Goal: Task Accomplishment & Management: Manage account settings

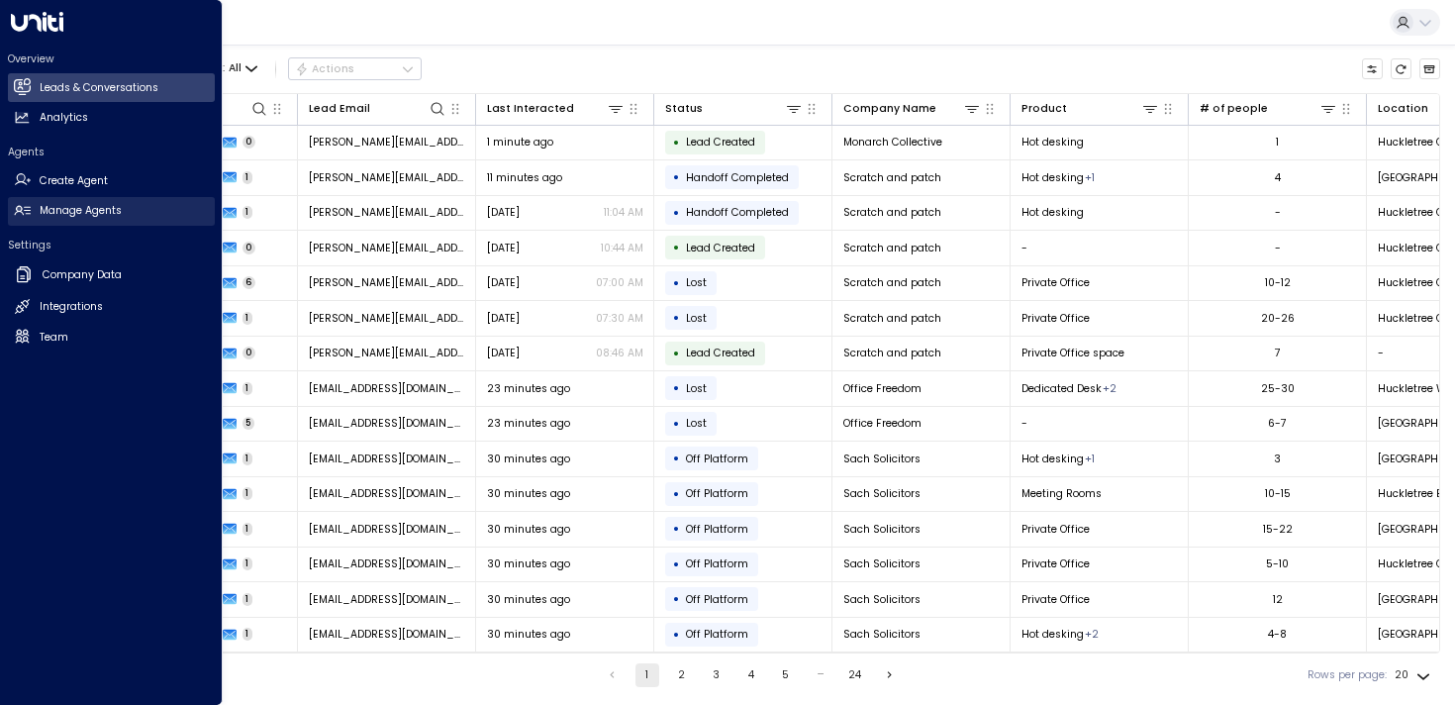
click at [35, 209] on link "Manage Agents Manage Agents" at bounding box center [111, 211] width 207 height 29
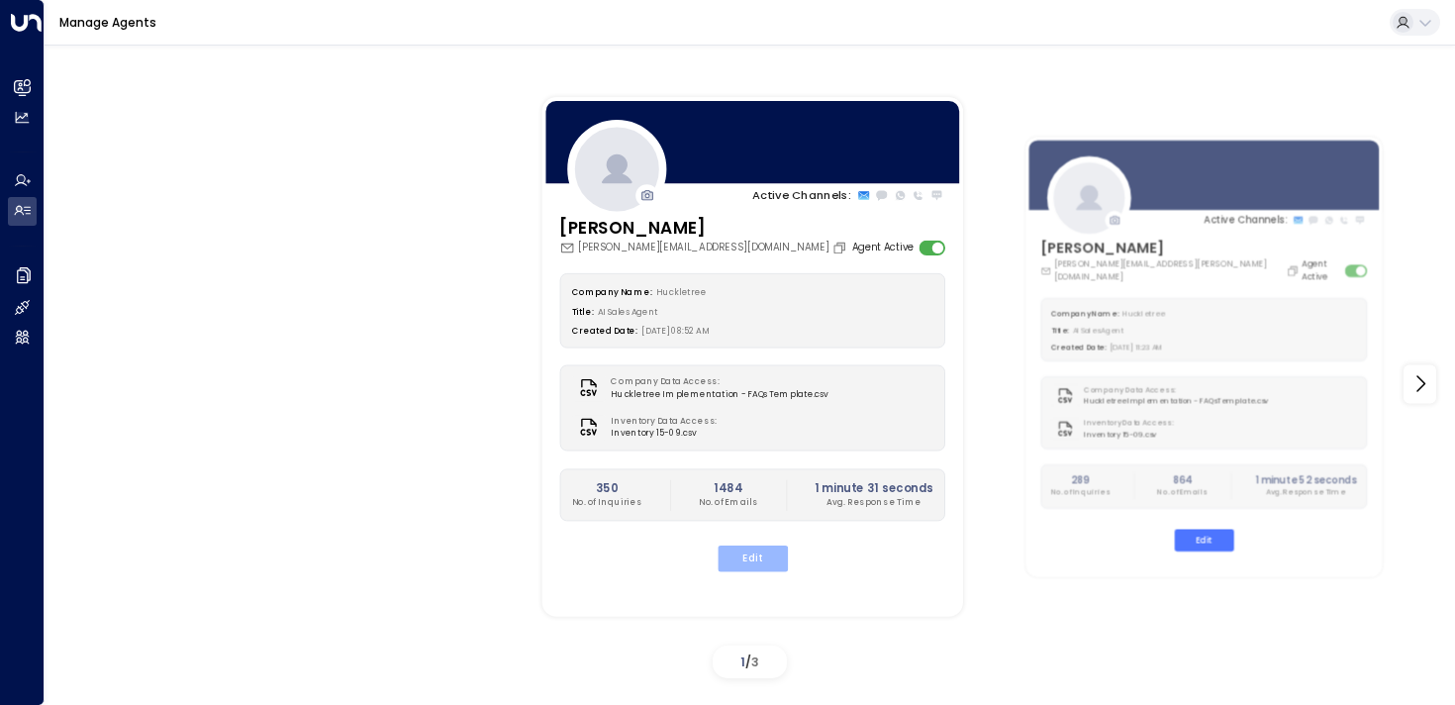
click at [732, 563] on button "Edit" at bounding box center [751, 558] width 70 height 26
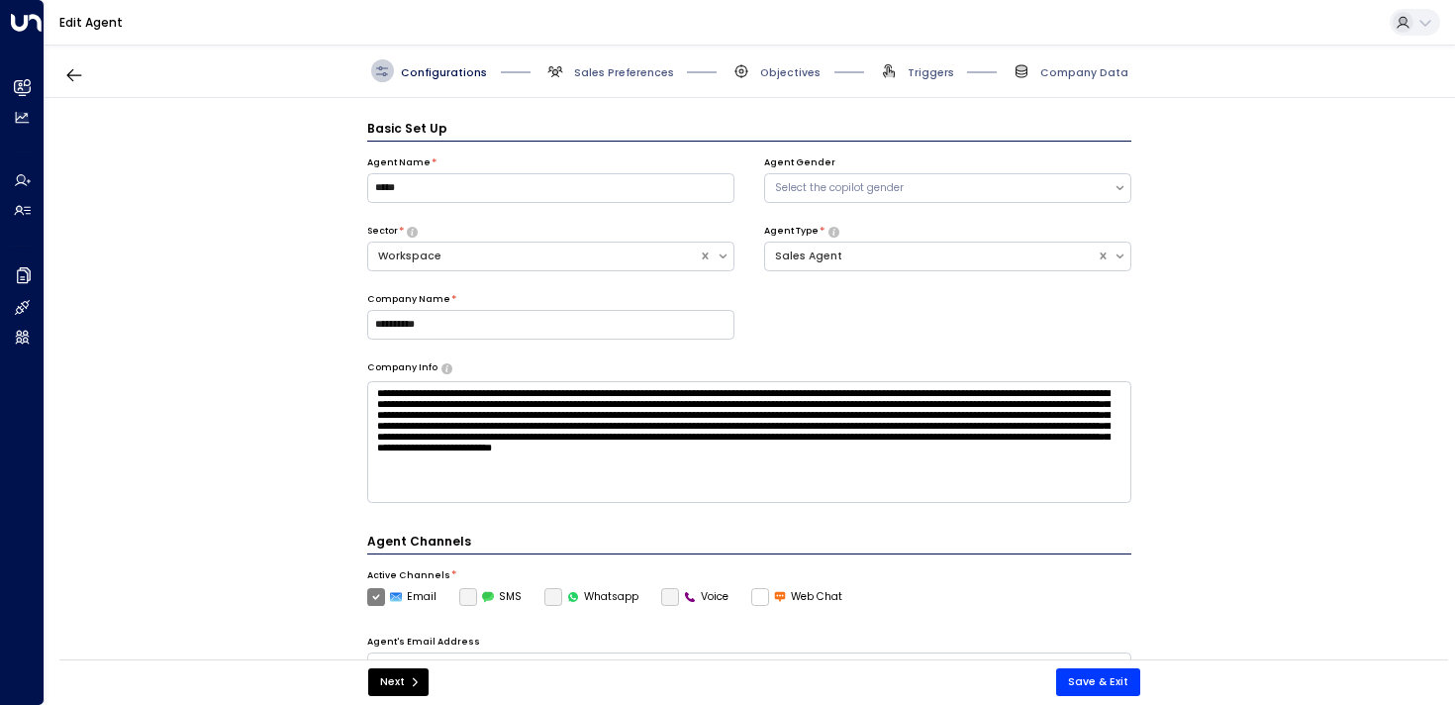
scroll to position [22, 0]
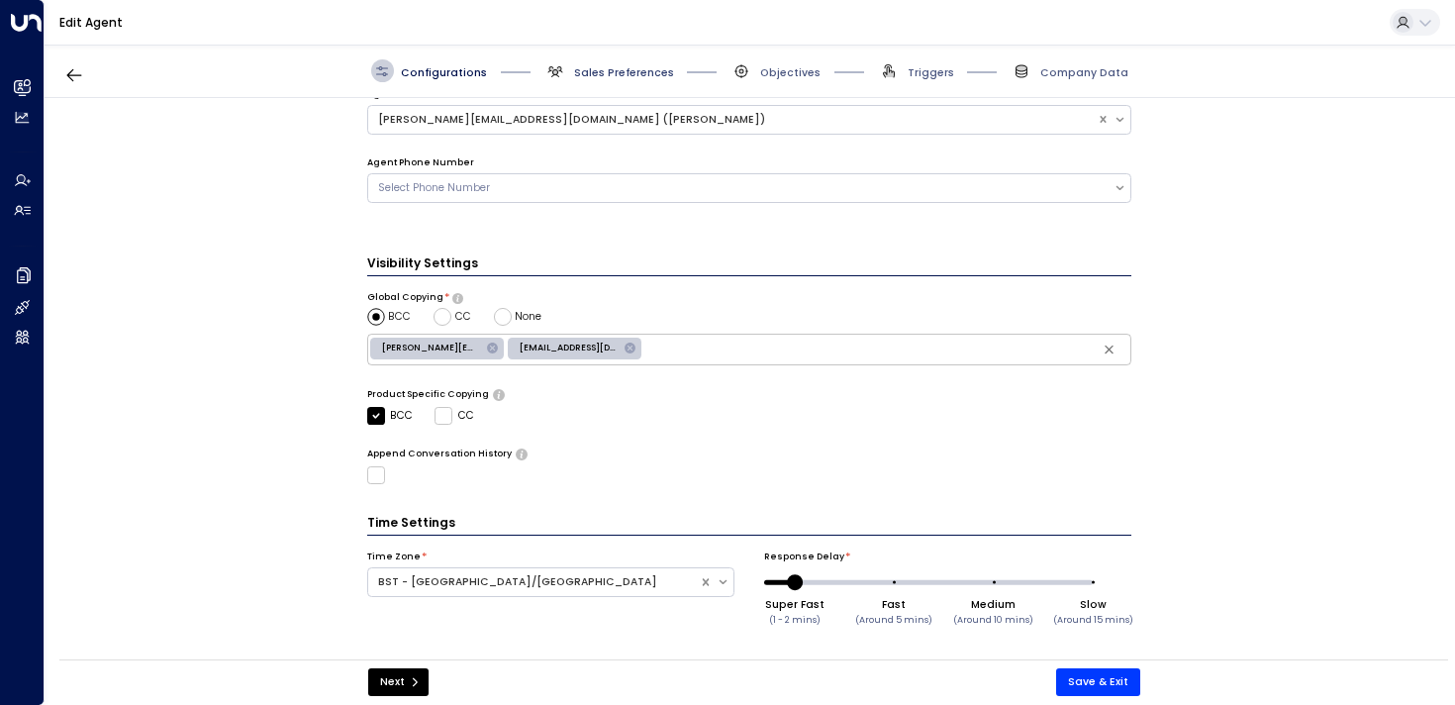
click at [619, 72] on span "Sales Preferences" at bounding box center [624, 72] width 100 height 15
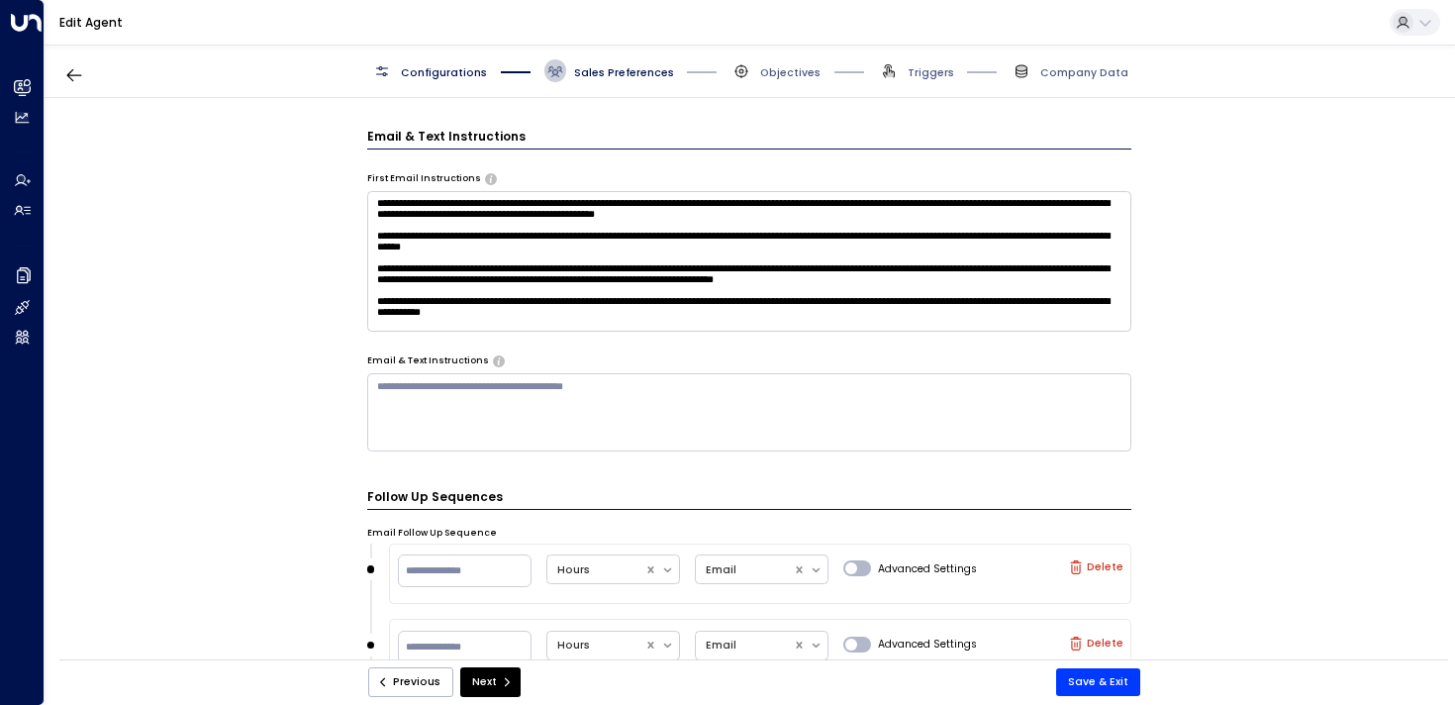
scroll to position [88, 0]
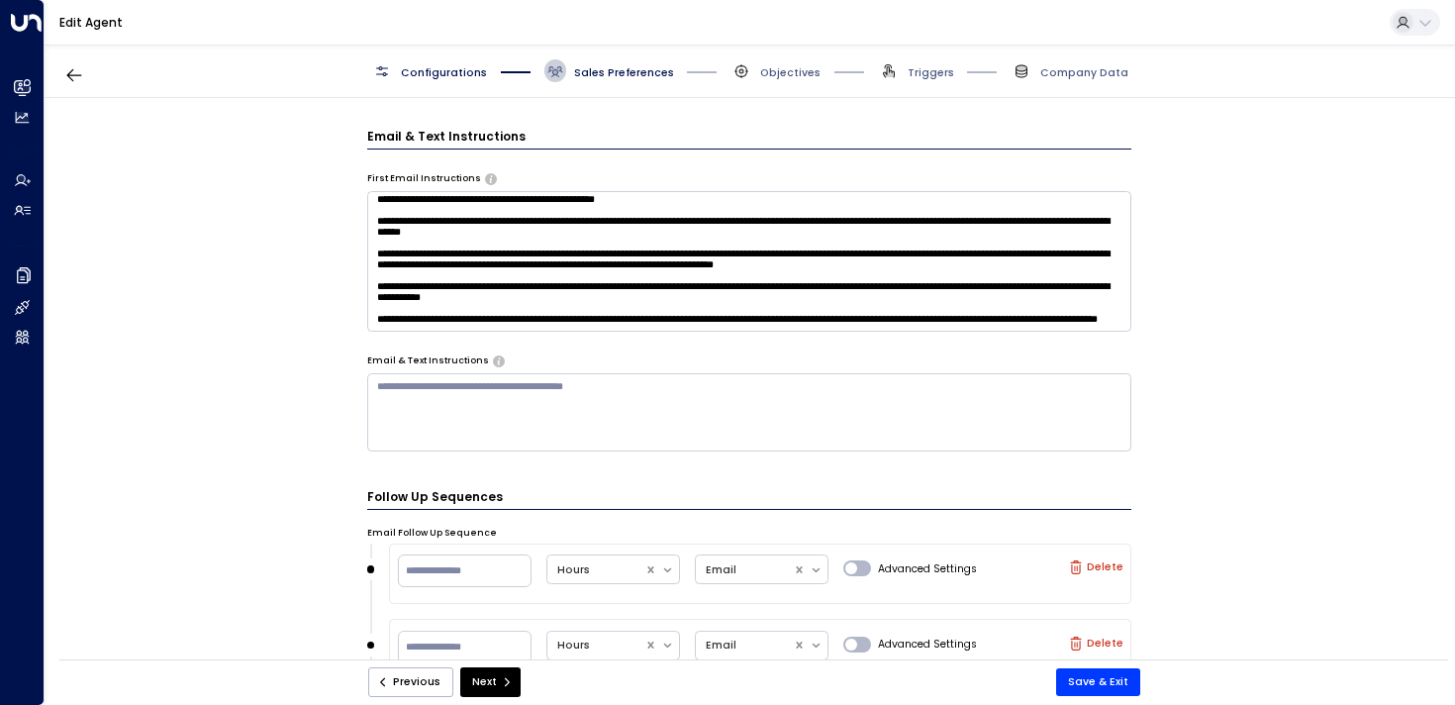
click at [786, 63] on span "Objectives" at bounding box center [775, 70] width 90 height 23
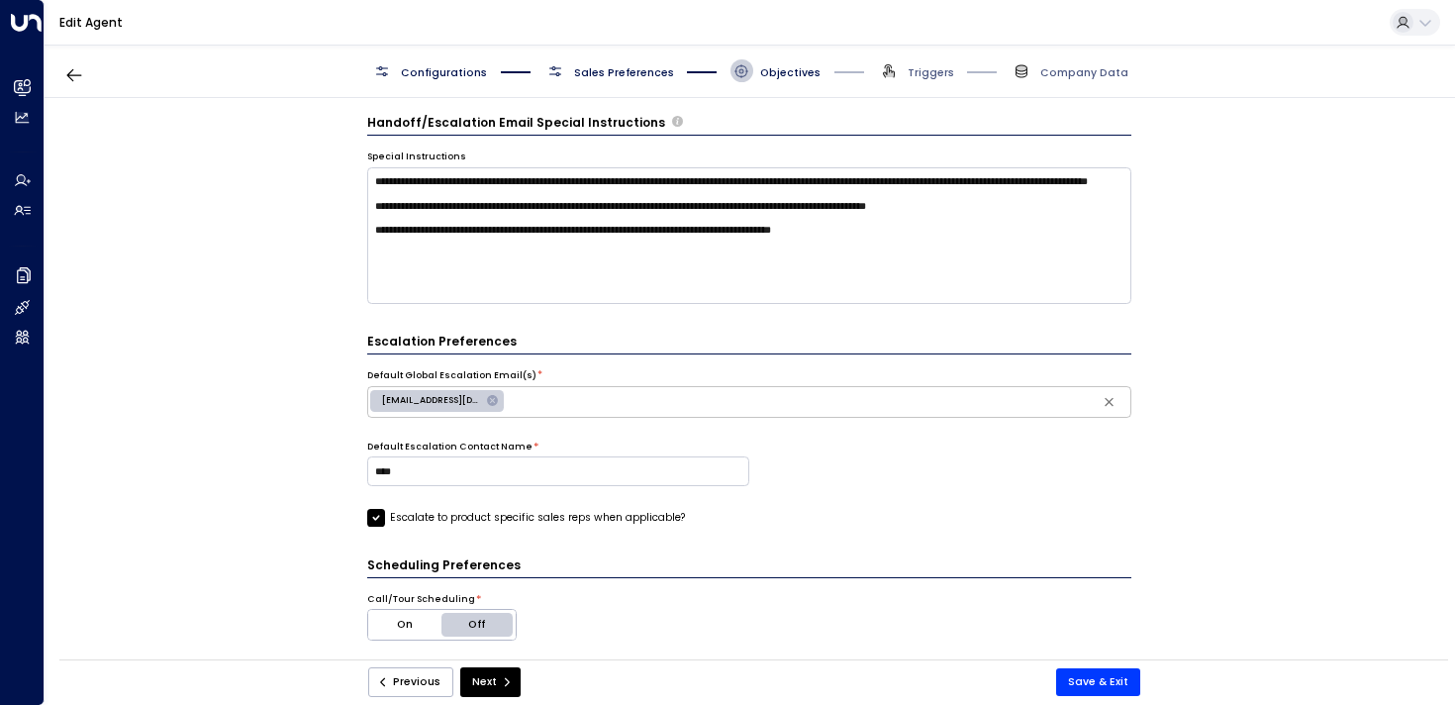
scroll to position [520, 0]
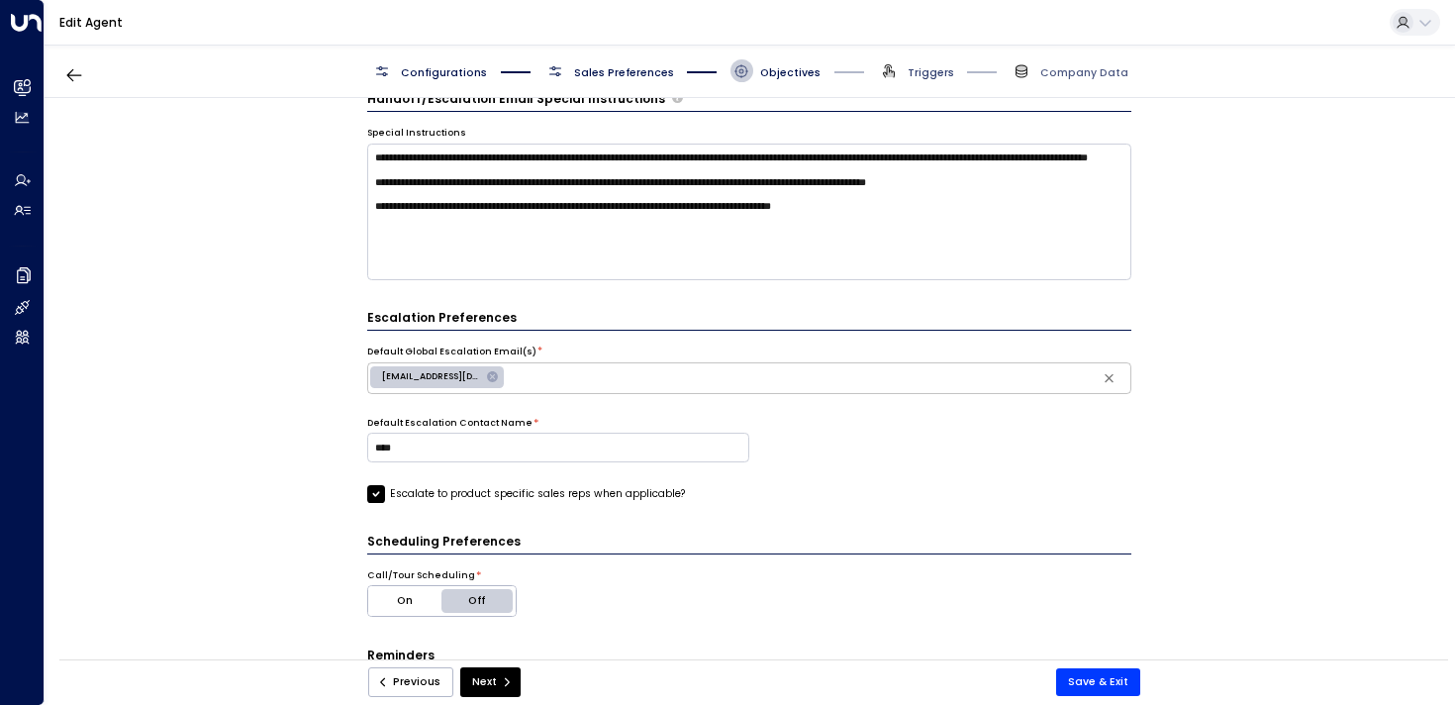
click at [922, 68] on span "Triggers" at bounding box center [930, 72] width 47 height 15
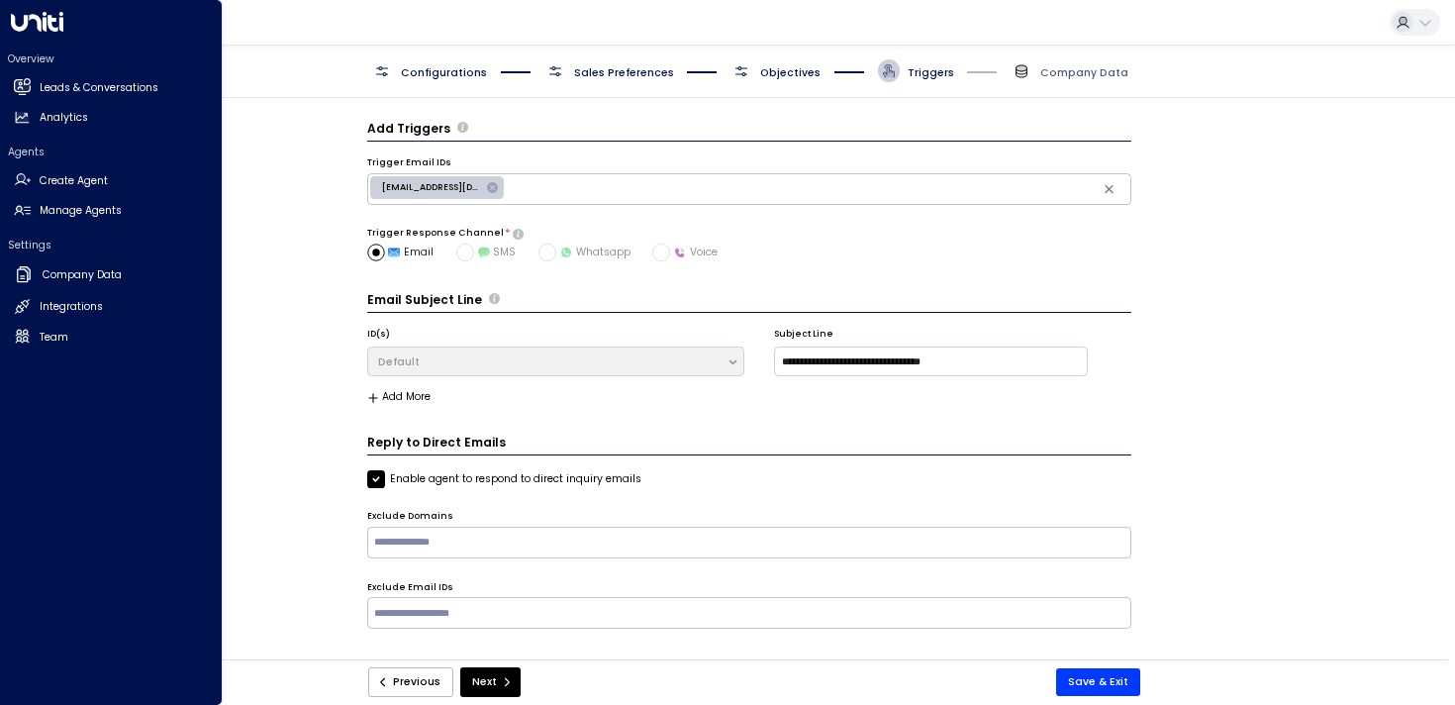
click at [69, 69] on div "Overview Leads & Conversations Leads & Conversations Analytics Analytics" at bounding box center [111, 91] width 207 height 81
click at [80, 90] on h2 "Leads & Conversations" at bounding box center [99, 88] width 119 height 16
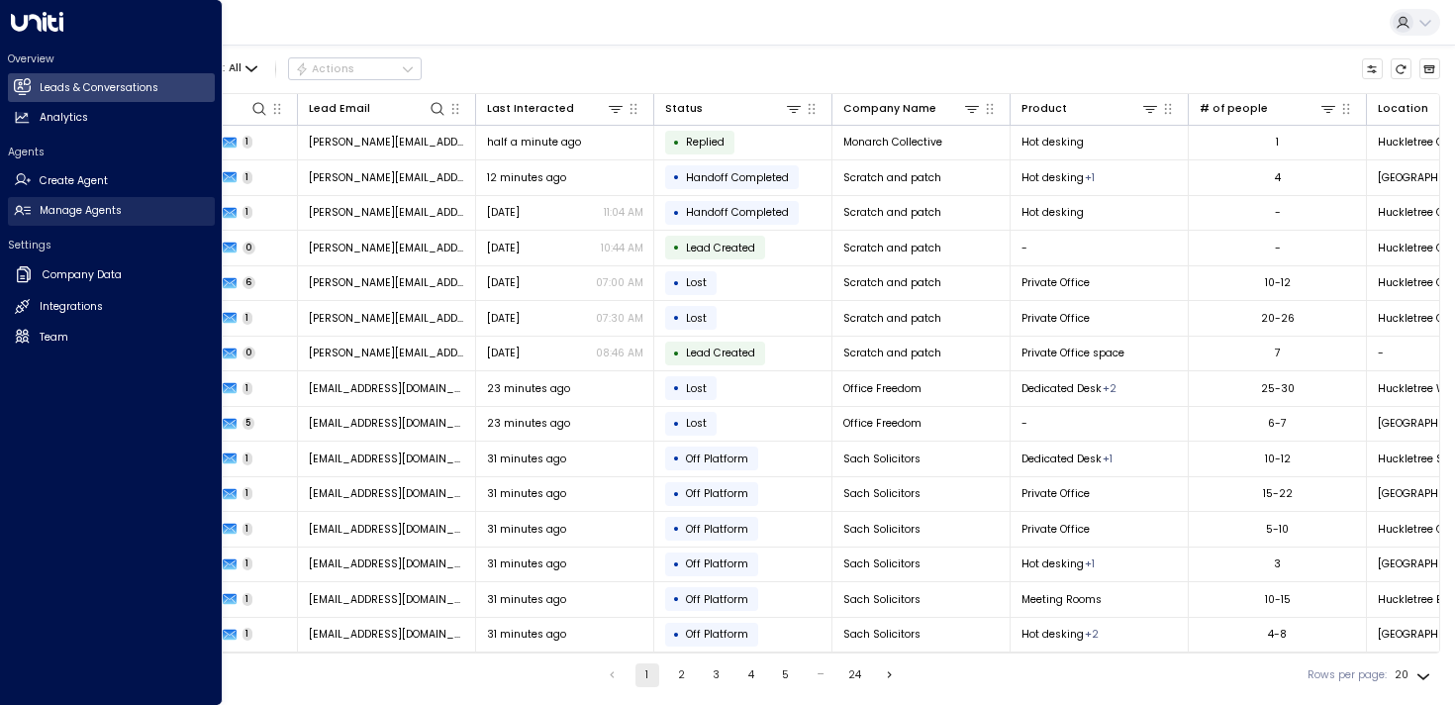
click at [44, 219] on link "Manage Agents Manage Agents" at bounding box center [111, 211] width 207 height 29
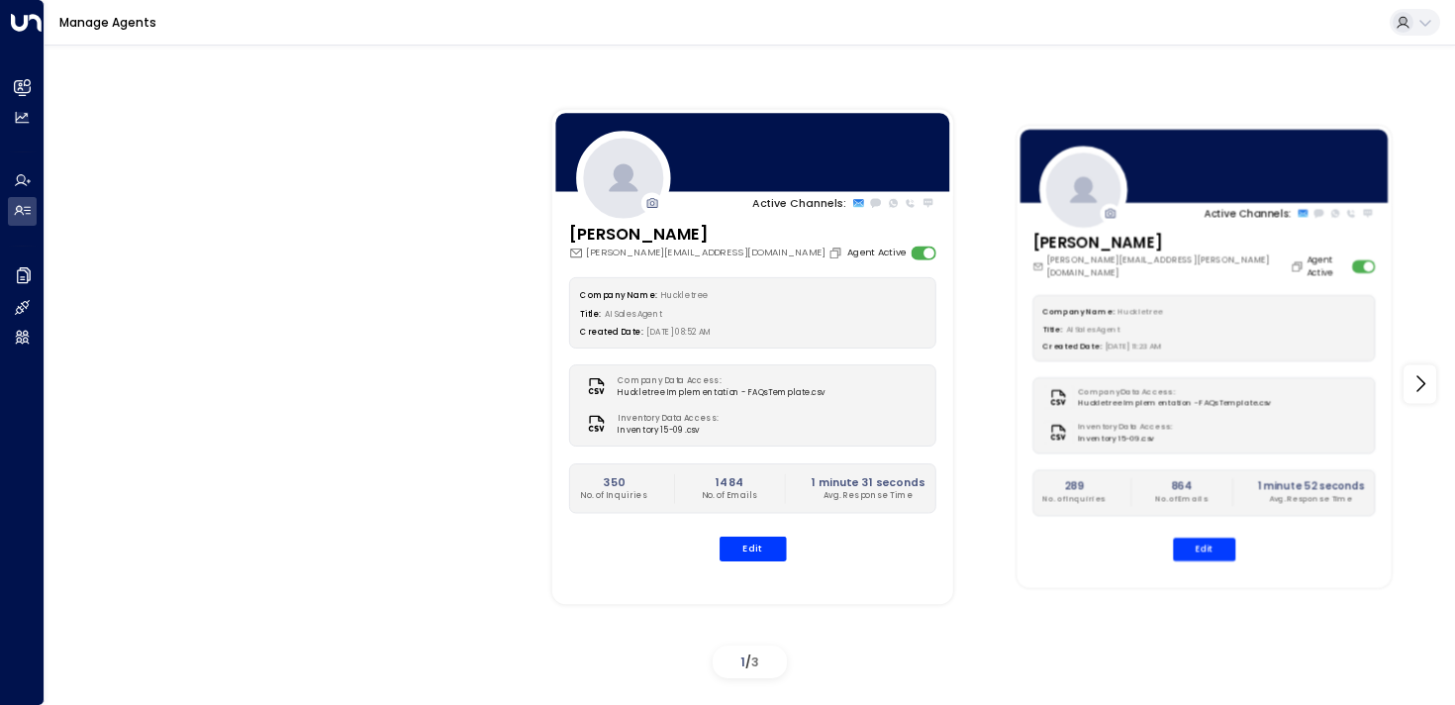
click at [1126, 216] on div "Active Channels:" at bounding box center [1204, 212] width 374 height 15
click at [1182, 214] on div "Active Channels:" at bounding box center [1204, 212] width 374 height 15
click at [1195, 537] on button "Edit" at bounding box center [1204, 548] width 62 height 23
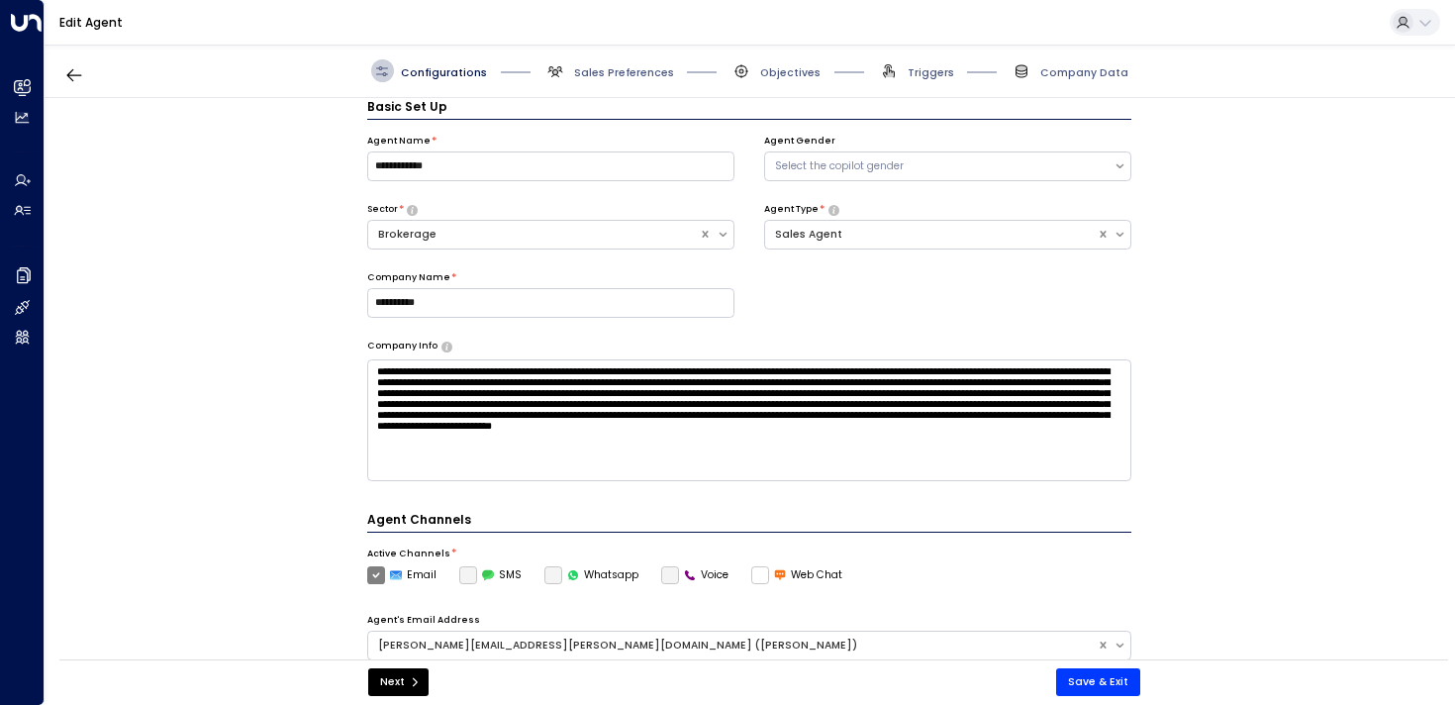
scroll to position [22, 0]
click at [785, 80] on span "Objectives" at bounding box center [775, 70] width 90 height 23
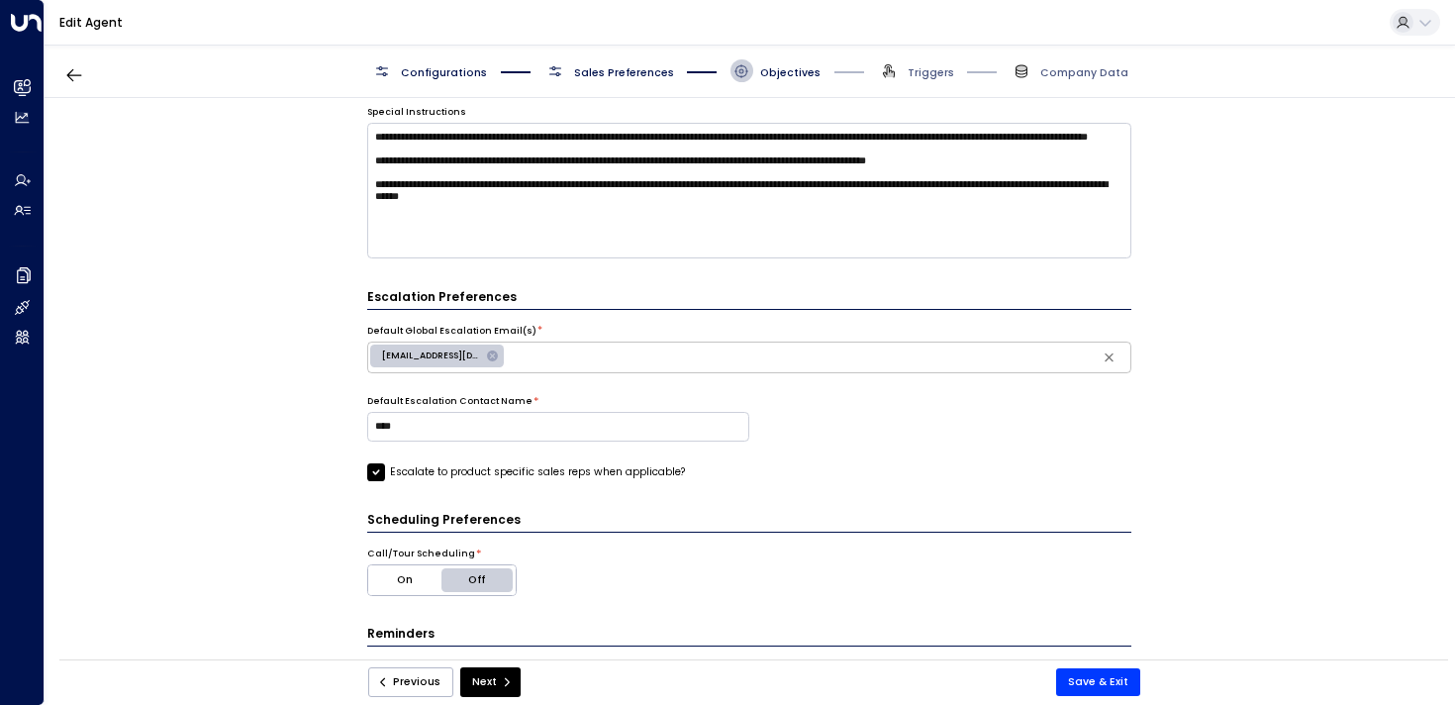
scroll to position [875, 0]
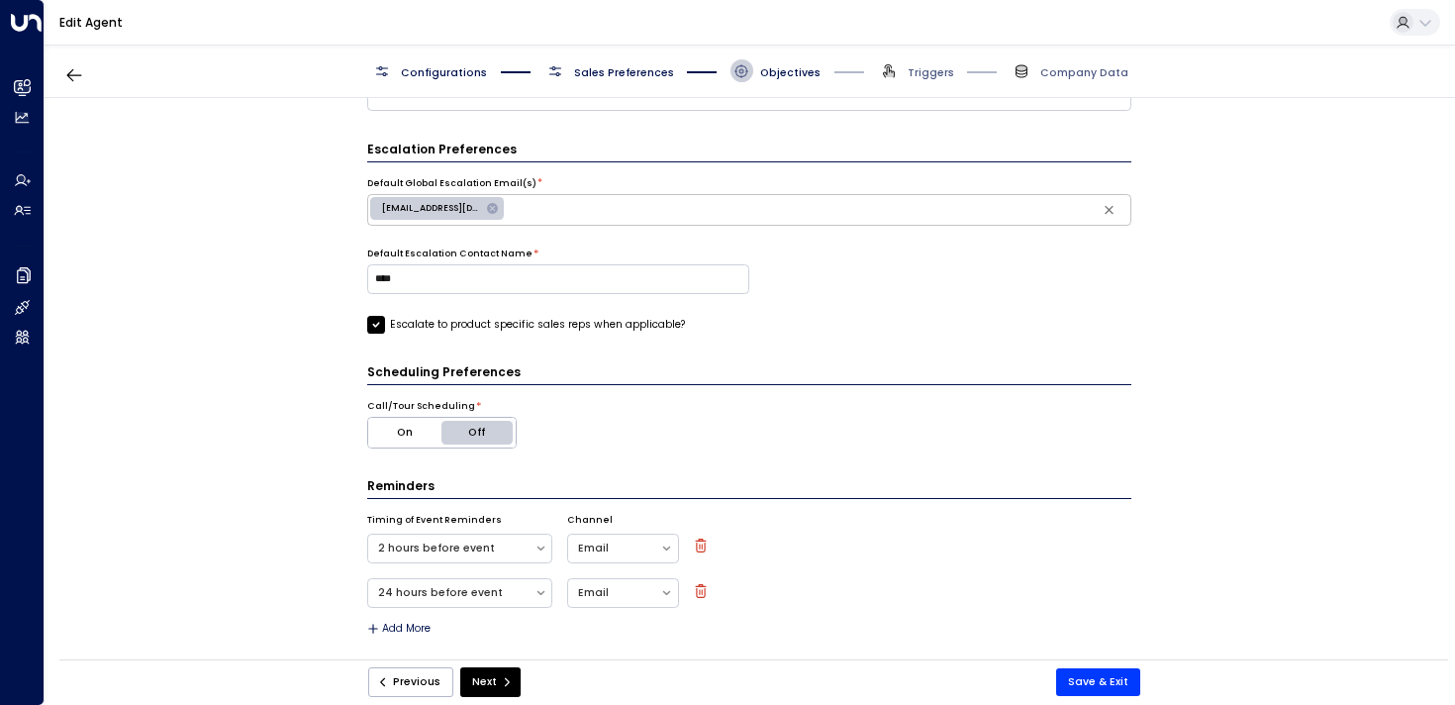
click at [614, 77] on span "Sales Preferences" at bounding box center [624, 72] width 100 height 15
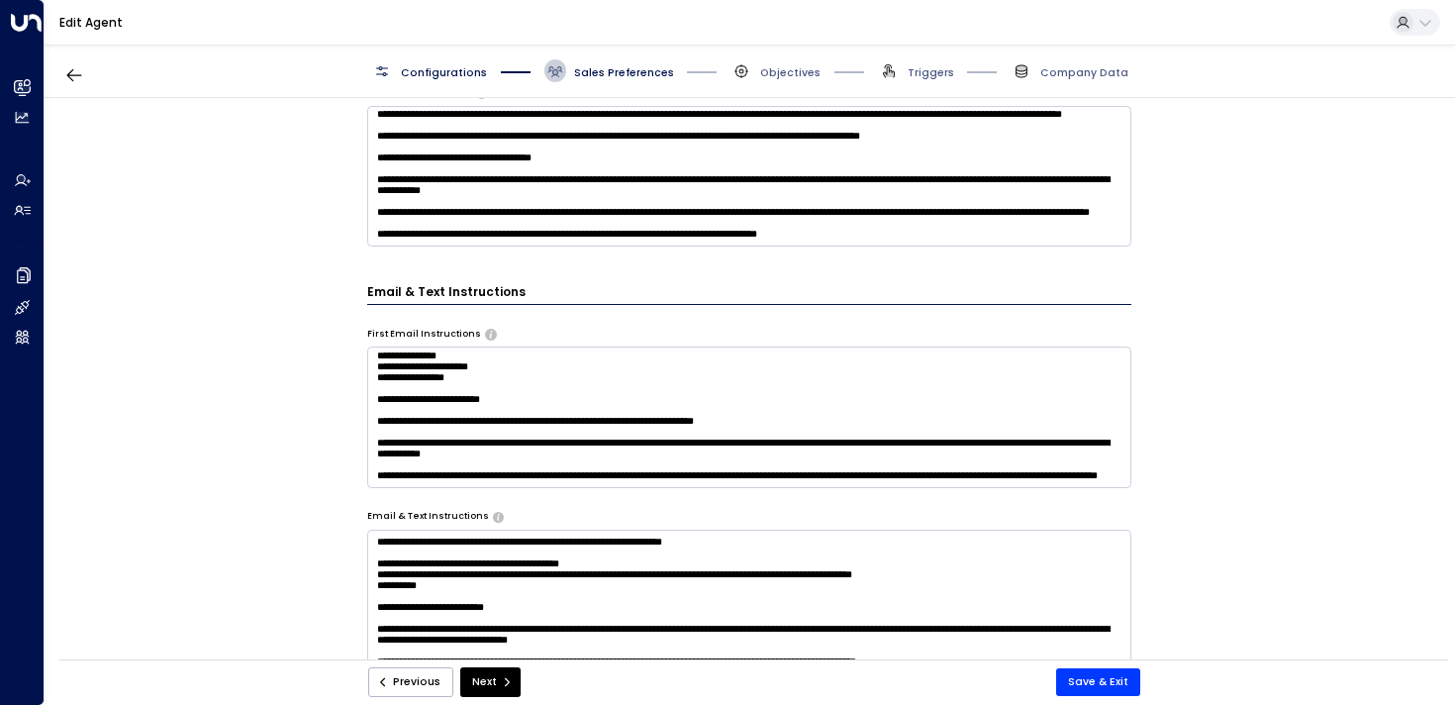
scroll to position [0, 0]
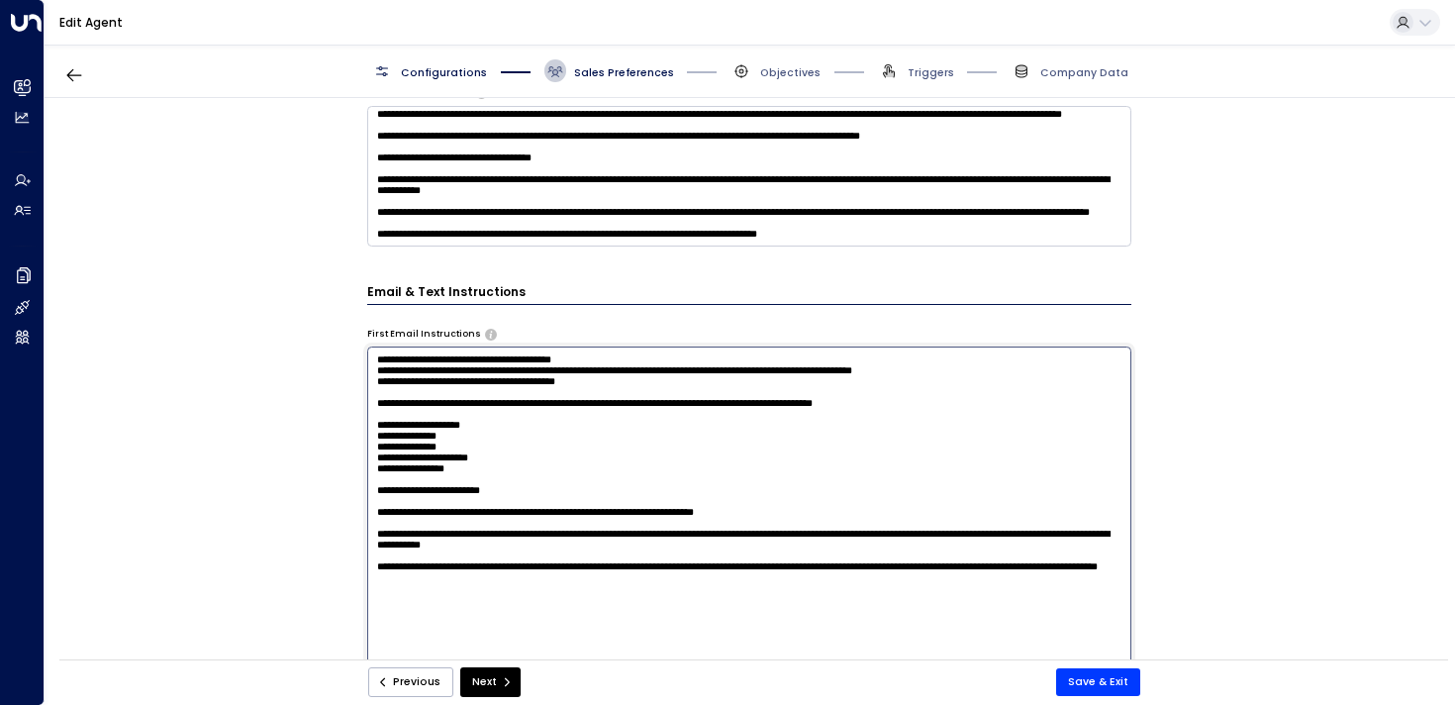
drag, startPoint x: 844, startPoint y: 431, endPoint x: 354, endPoint y: 369, distance: 493.8
click at [354, 369] on div "Email Preferences Signature (HTML) * Signature Preview Thanks, [PERSON_NAME] (H…" at bounding box center [749, 383] width 1409 height 571
click at [455, 447] on textarea "**********" at bounding box center [749, 543] width 765 height 394
drag, startPoint x: 372, startPoint y: 370, endPoint x: 852, endPoint y: 564, distance: 517.6
click at [852, 564] on textarea "**********" at bounding box center [749, 543] width 765 height 394
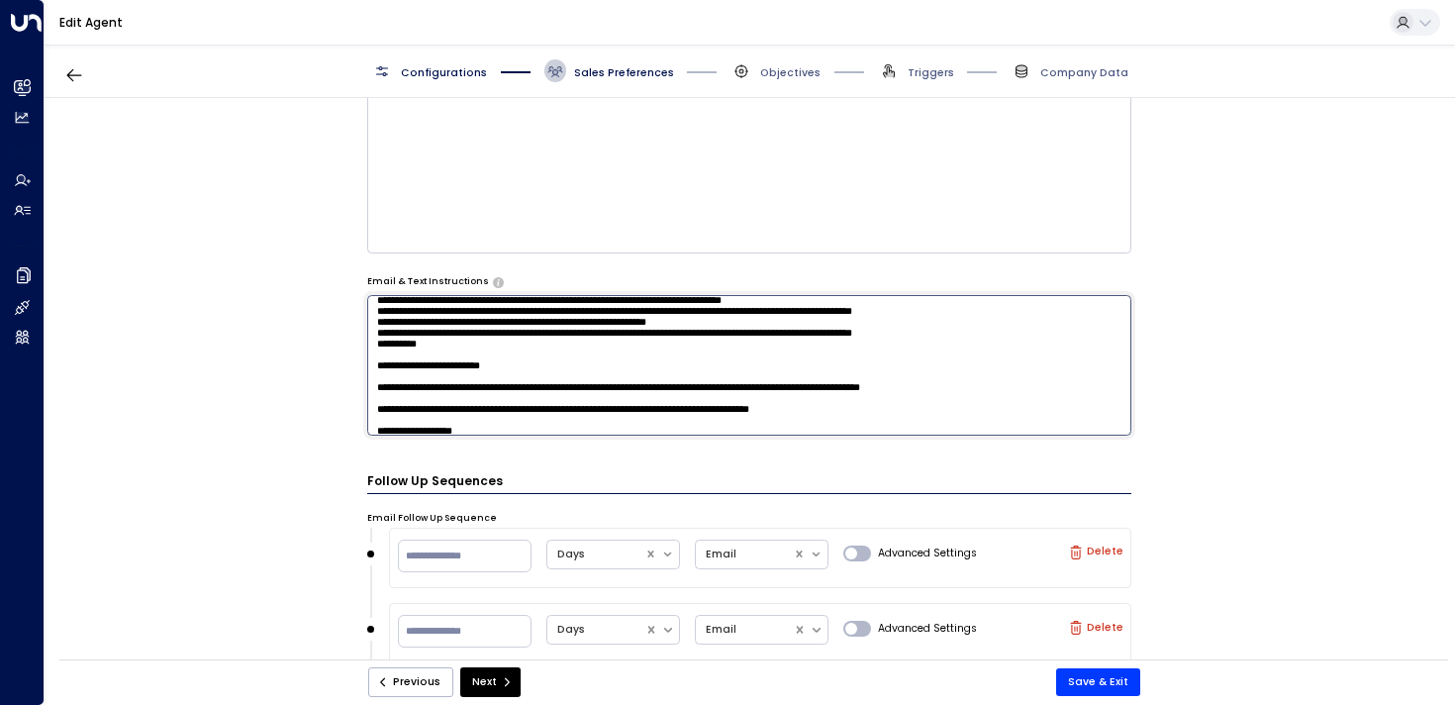
scroll to position [95, 0]
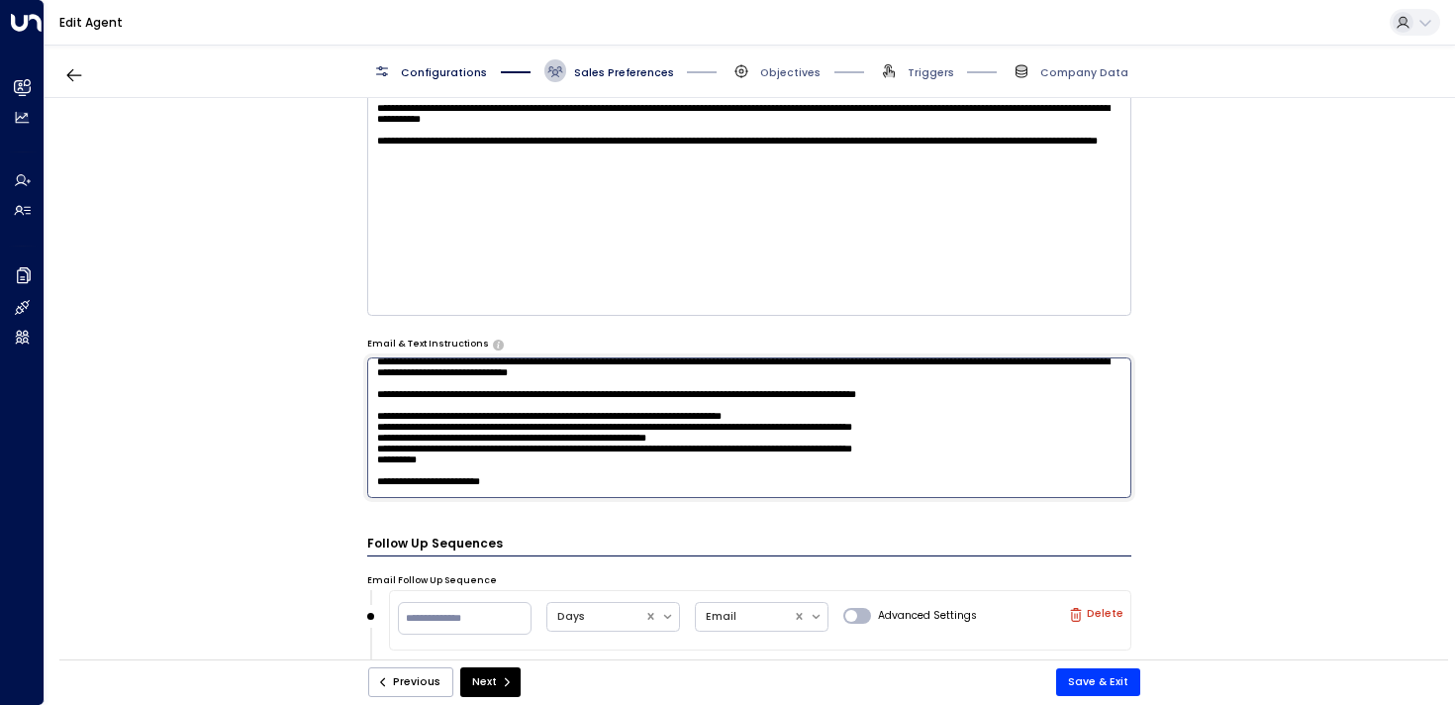
click at [842, 357] on textarea at bounding box center [749, 427] width 765 height 141
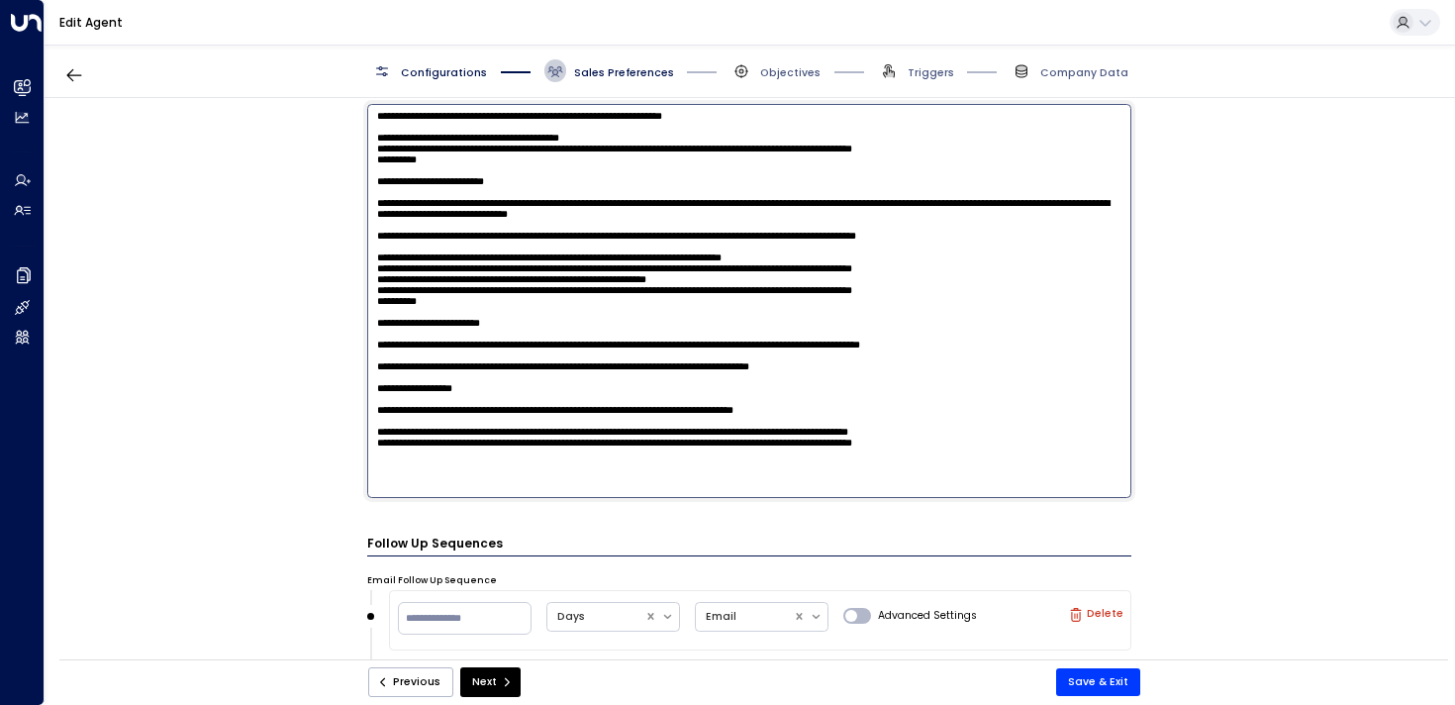
drag, startPoint x: 373, startPoint y: 140, endPoint x: 1087, endPoint y: 487, distance: 793.5
click at [1087, 487] on textarea at bounding box center [749, 301] width 765 height 394
click at [292, 429] on div "Email Preferences Signature (HTML) * Signature Preview Thanks, [PERSON_NAME] (H…" at bounding box center [749, 383] width 1409 height 571
